Goal: Transaction & Acquisition: Purchase product/service

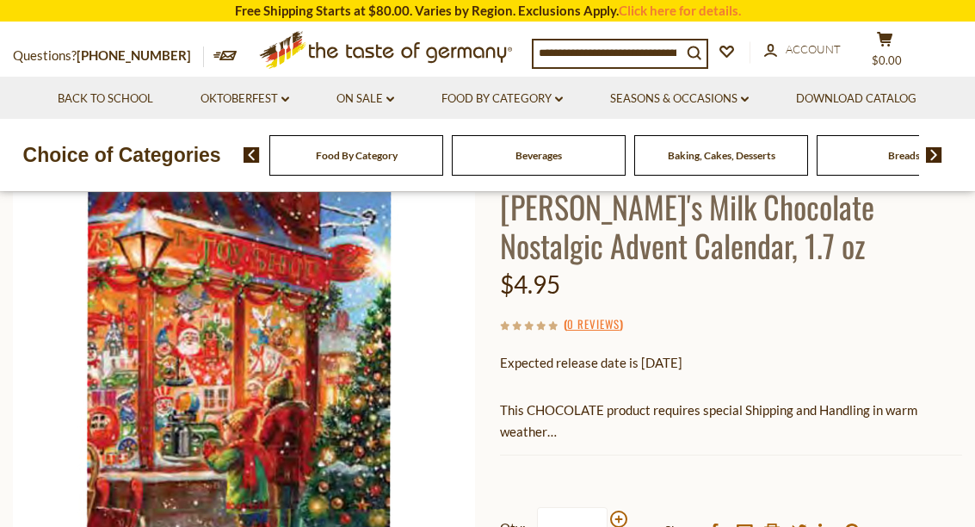
scroll to position [146, 0]
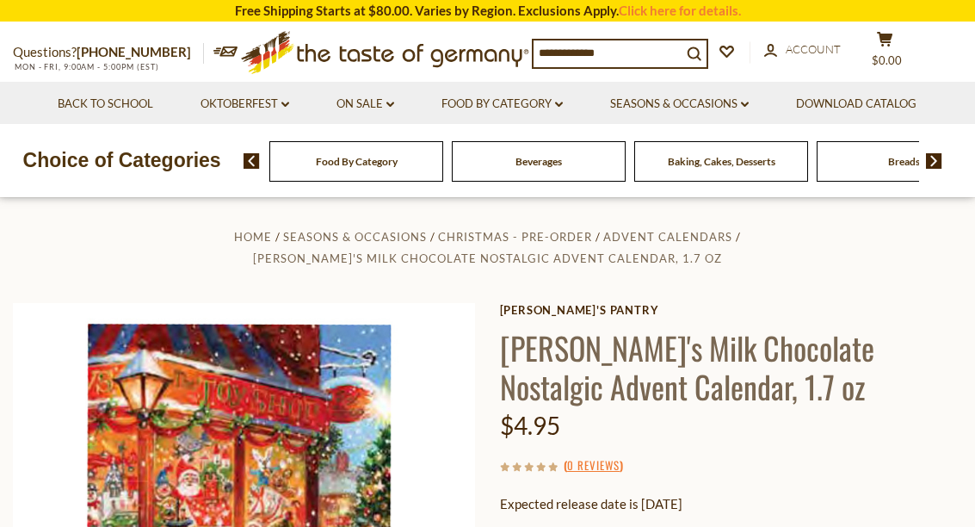
click at [716, 111] on link "Seasons & Occasions dropdown_arrow" at bounding box center [679, 104] width 139 height 19
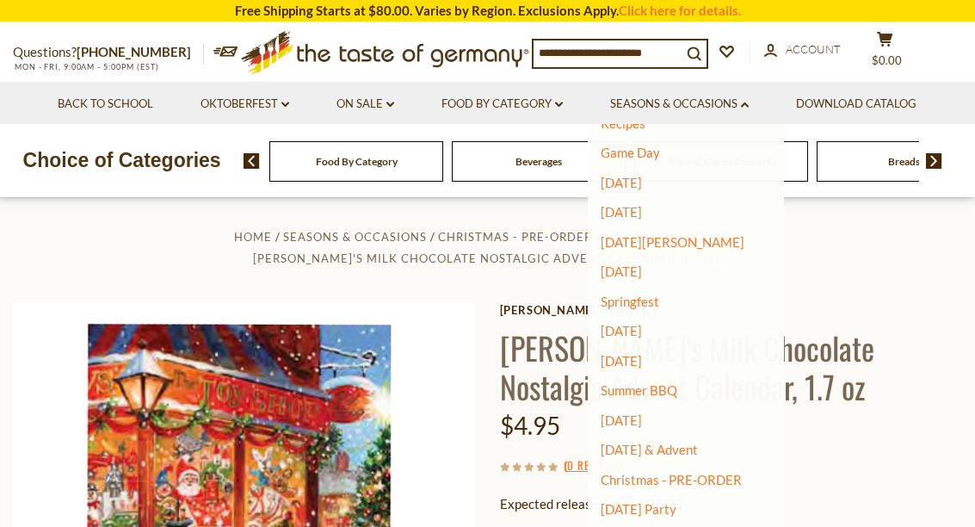
scroll to position [54, 0]
click at [698, 447] on link "[DATE] & Advent" at bounding box center [649, 450] width 97 height 15
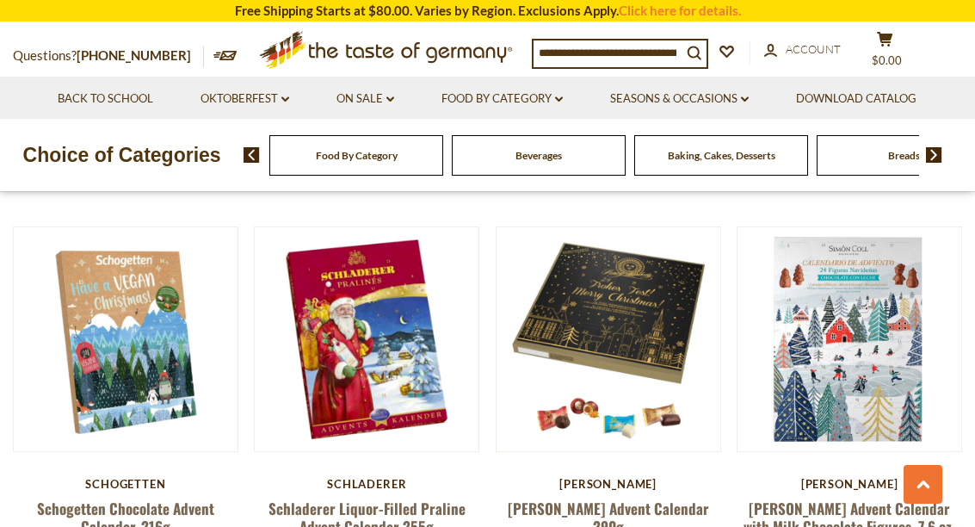
scroll to position [2009, 0]
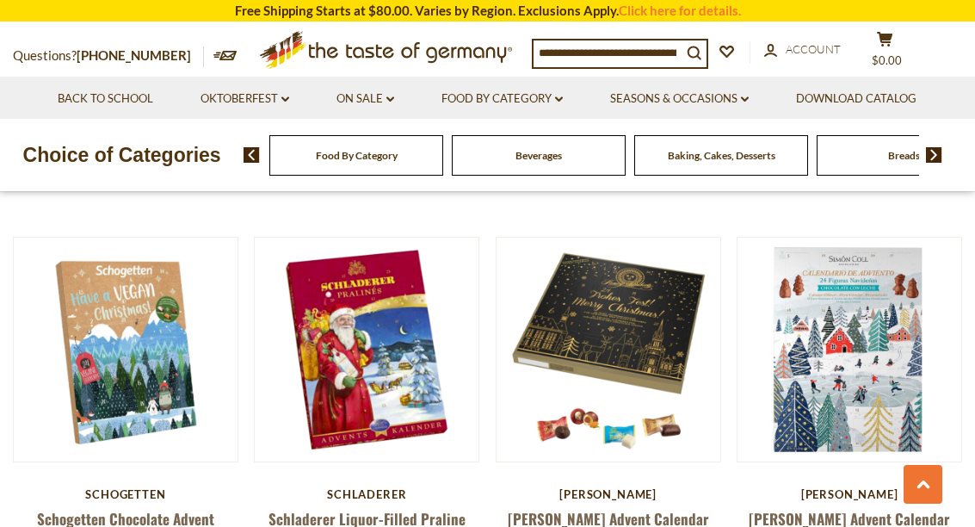
click at [869, 81] on button "Quick View" at bounding box center [850, 61] width 116 height 39
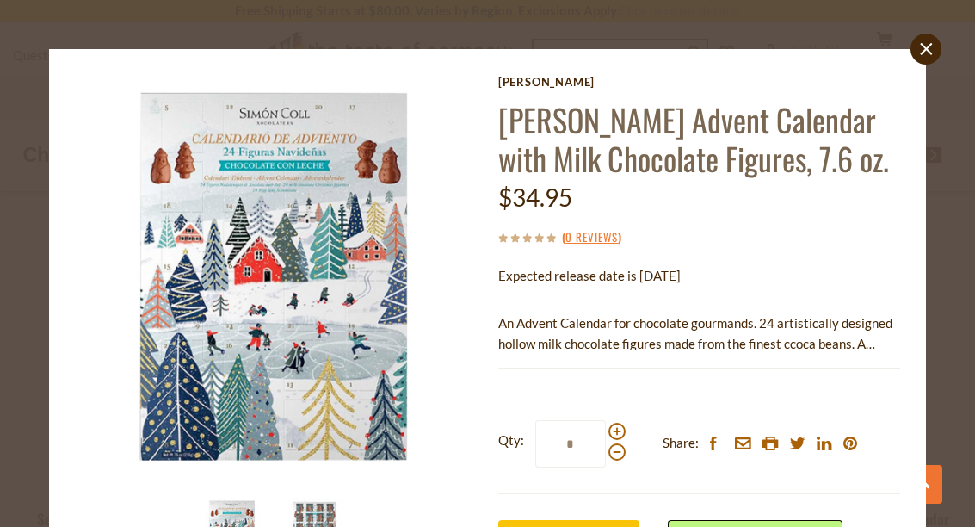
click at [321, 526] on img at bounding box center [315, 531] width 69 height 69
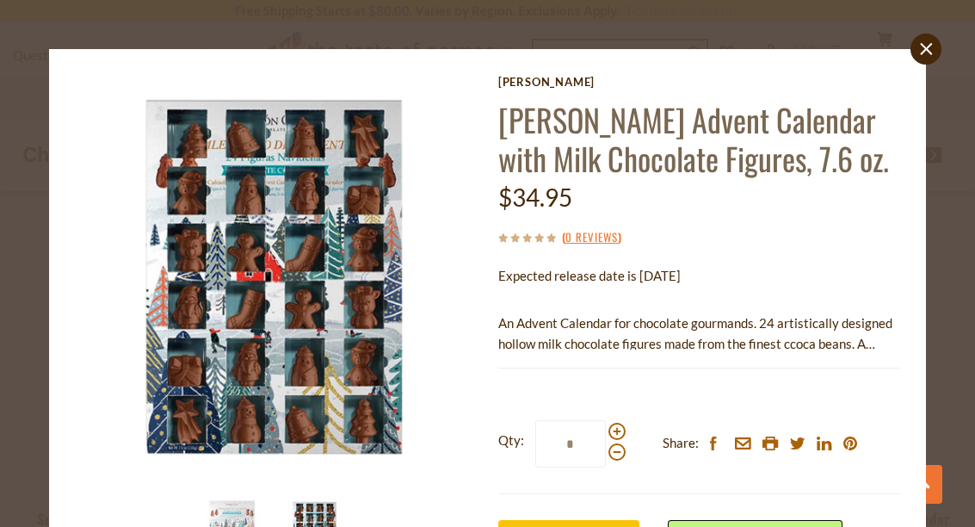
scroll to position [0, 0]
click at [930, 57] on link "close" at bounding box center [926, 49] width 31 height 31
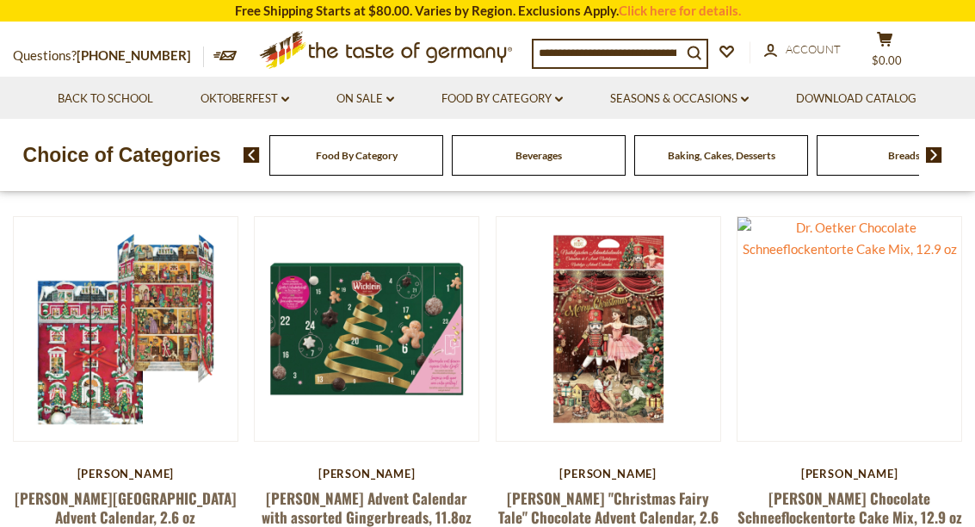
scroll to position [423, 0]
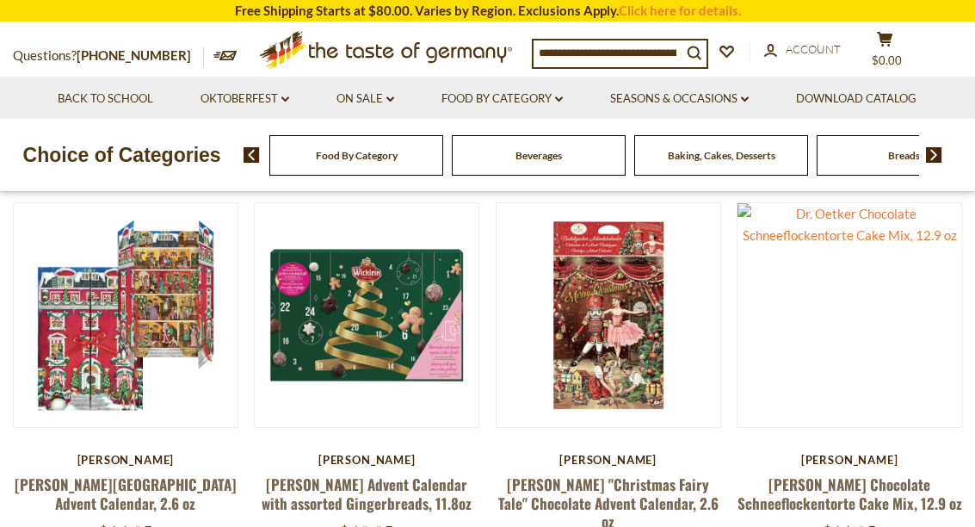
click at [174, 46] on button "Quick View" at bounding box center [125, 27] width 116 height 39
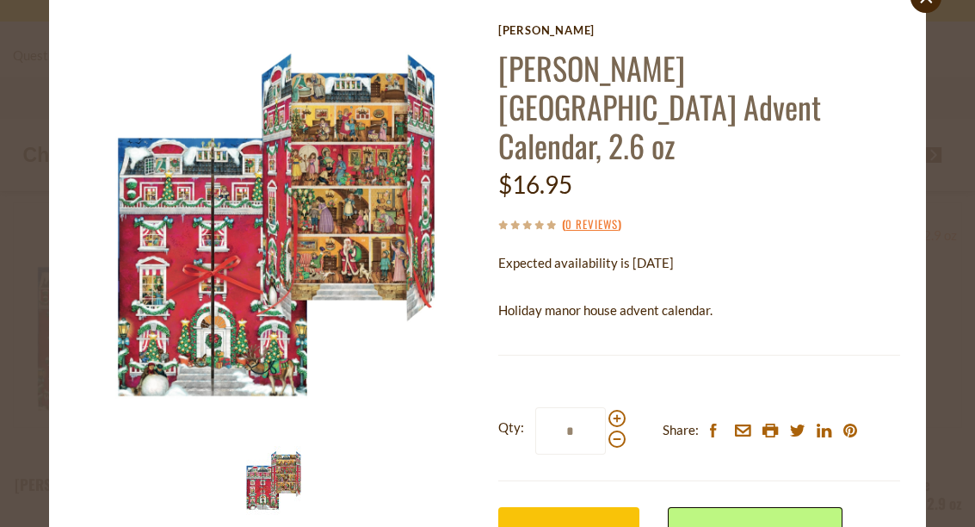
scroll to position [51, 0]
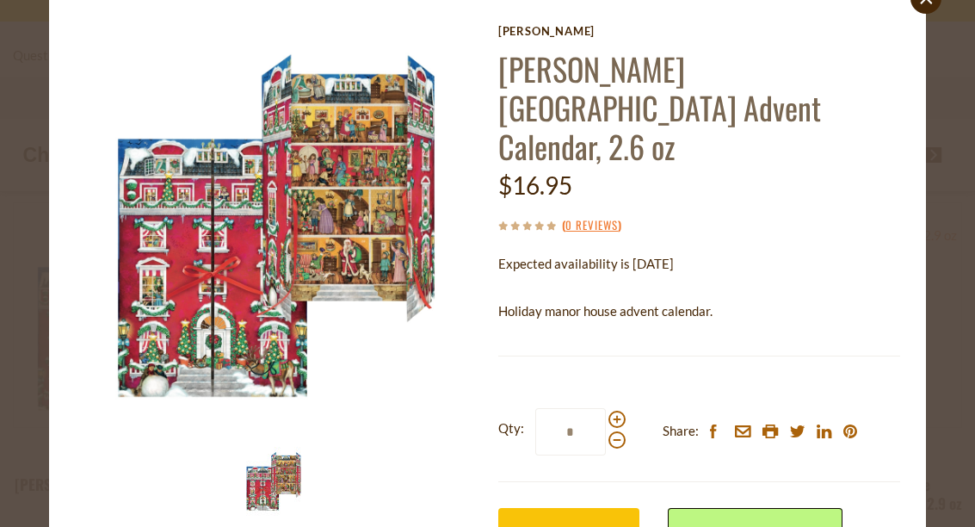
click at [287, 478] on img at bounding box center [273, 481] width 69 height 69
click at [293, 482] on img at bounding box center [273, 481] width 69 height 69
click at [281, 498] on img at bounding box center [273, 481] width 69 height 69
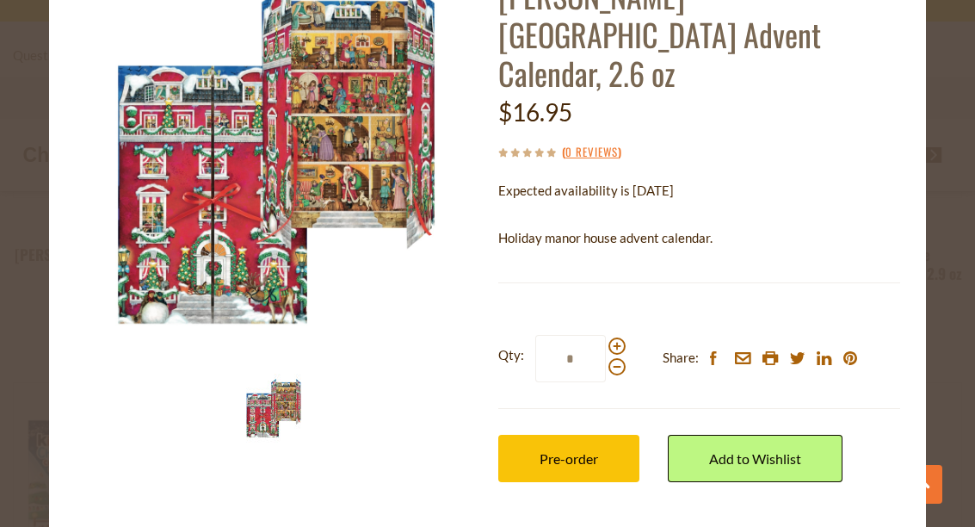
scroll to position [123, 0]
click at [630, 526] on link "View Full Product Info" at bounding box center [579, 533] width 162 height 15
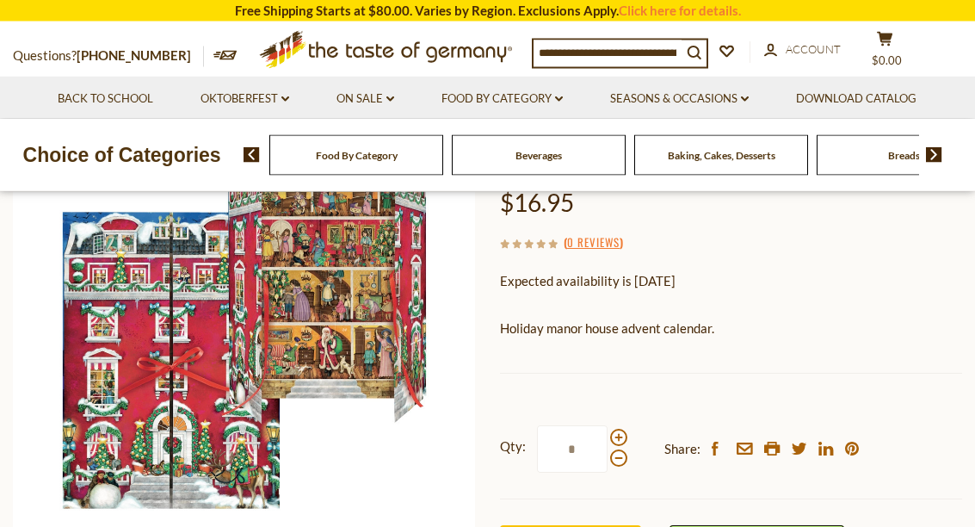
scroll to position [196, 0]
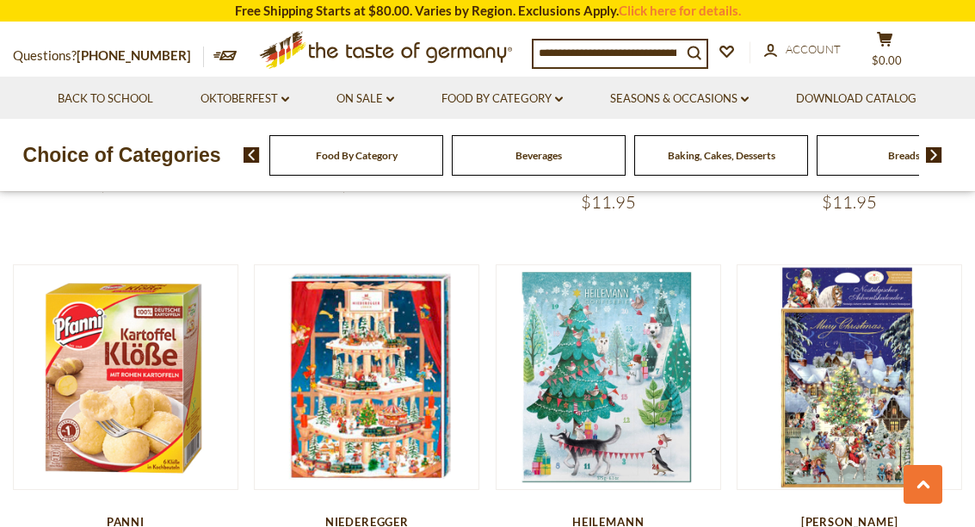
scroll to position [1215, 0]
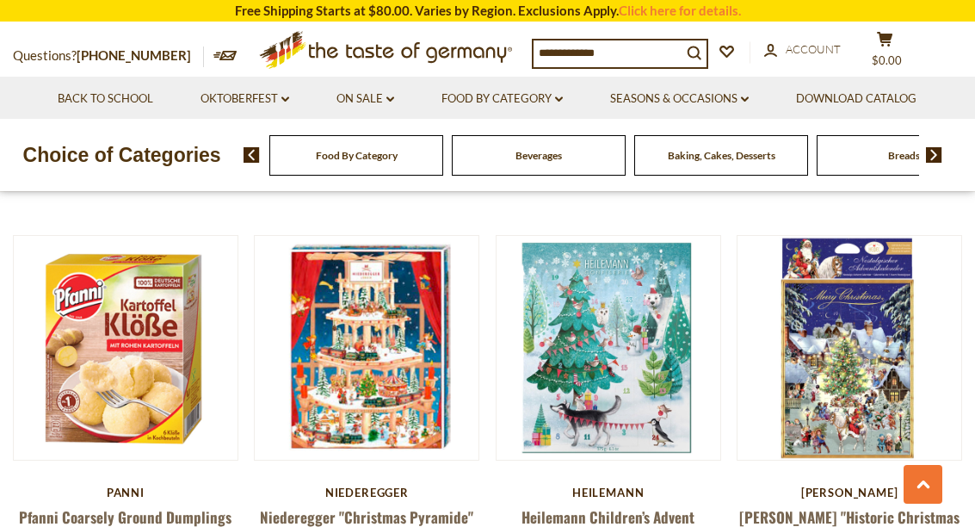
click at [639, 79] on button "Quick View" at bounding box center [608, 59] width 116 height 39
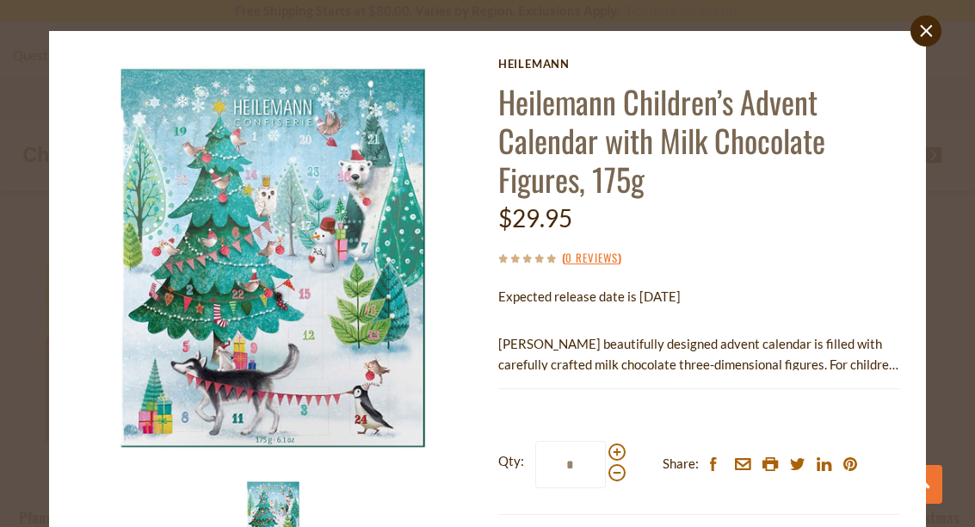
scroll to position [1288, 0]
